Goal: Task Accomplishment & Management: Complete application form

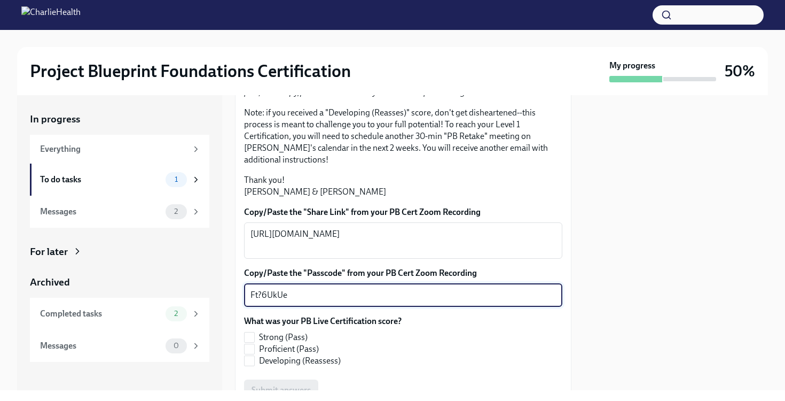
scroll to position [297, 0]
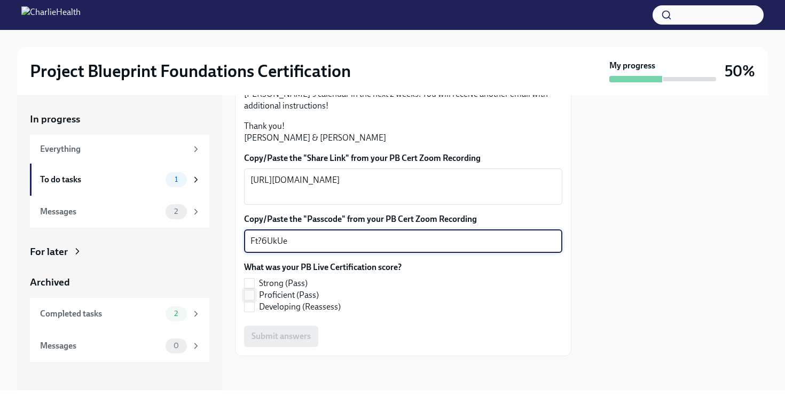
click at [256, 297] on label "Proficient (Pass)" at bounding box center [318, 295] width 149 height 12
click at [254, 297] on input "Proficient (Pass)" at bounding box center [250, 295] width 10 height 10
checkbox input "true"
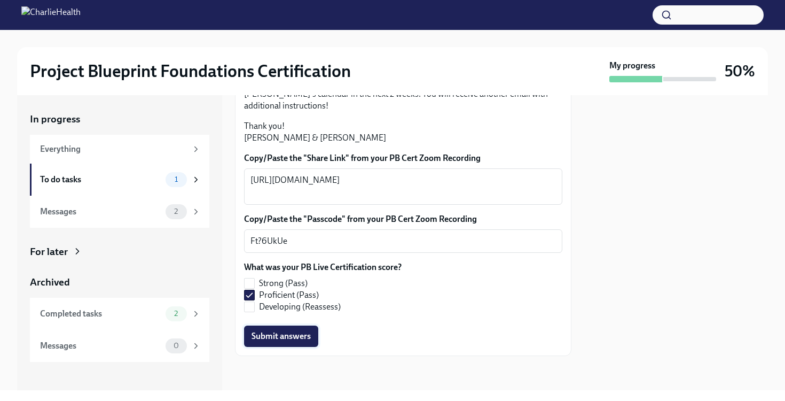
click at [300, 342] on button "Submit answers" at bounding box center [281, 335] width 74 height 21
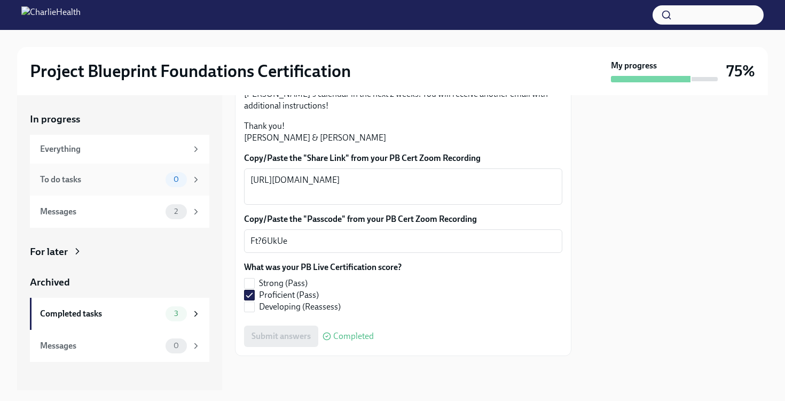
click at [134, 181] on div "To do tasks" at bounding box center [100, 180] width 121 height 12
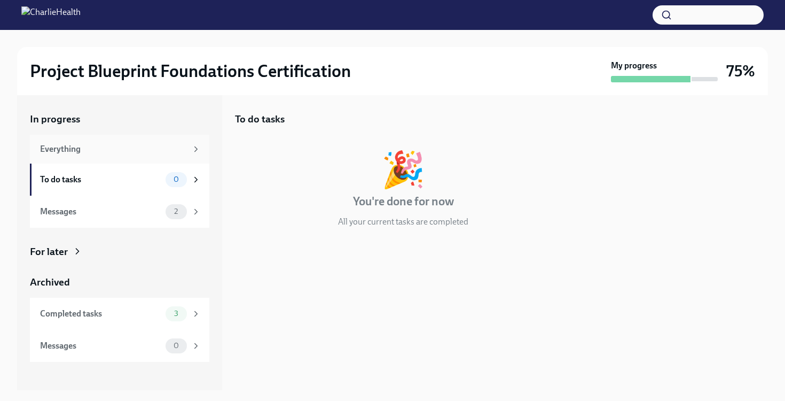
click at [138, 156] on div "Everything" at bounding box center [120, 149] width 180 height 29
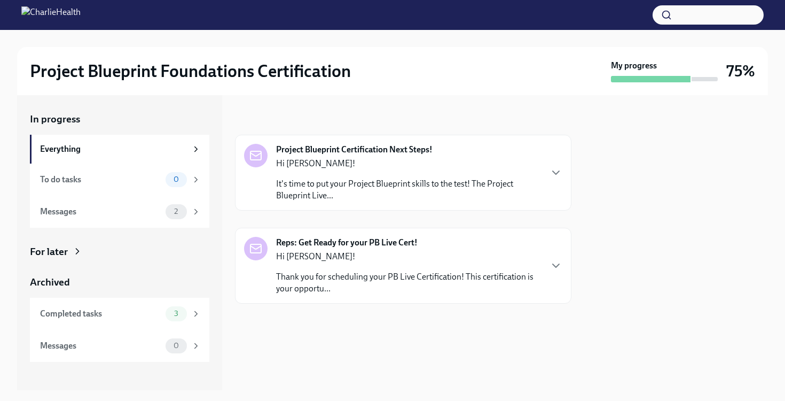
click at [62, 247] on div "For later" at bounding box center [49, 252] width 38 height 14
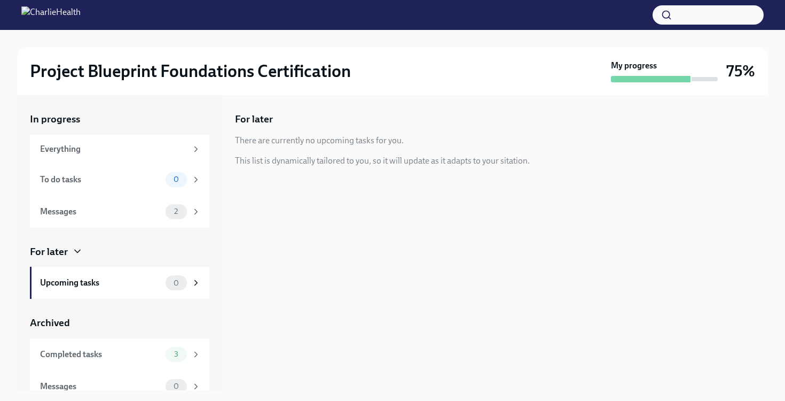
click at [686, 77] on div at bounding box center [651, 79] width 80 height 6
click at [740, 72] on h3 "75%" at bounding box center [741, 70] width 29 height 19
